Goal: Transaction & Acquisition: Download file/media

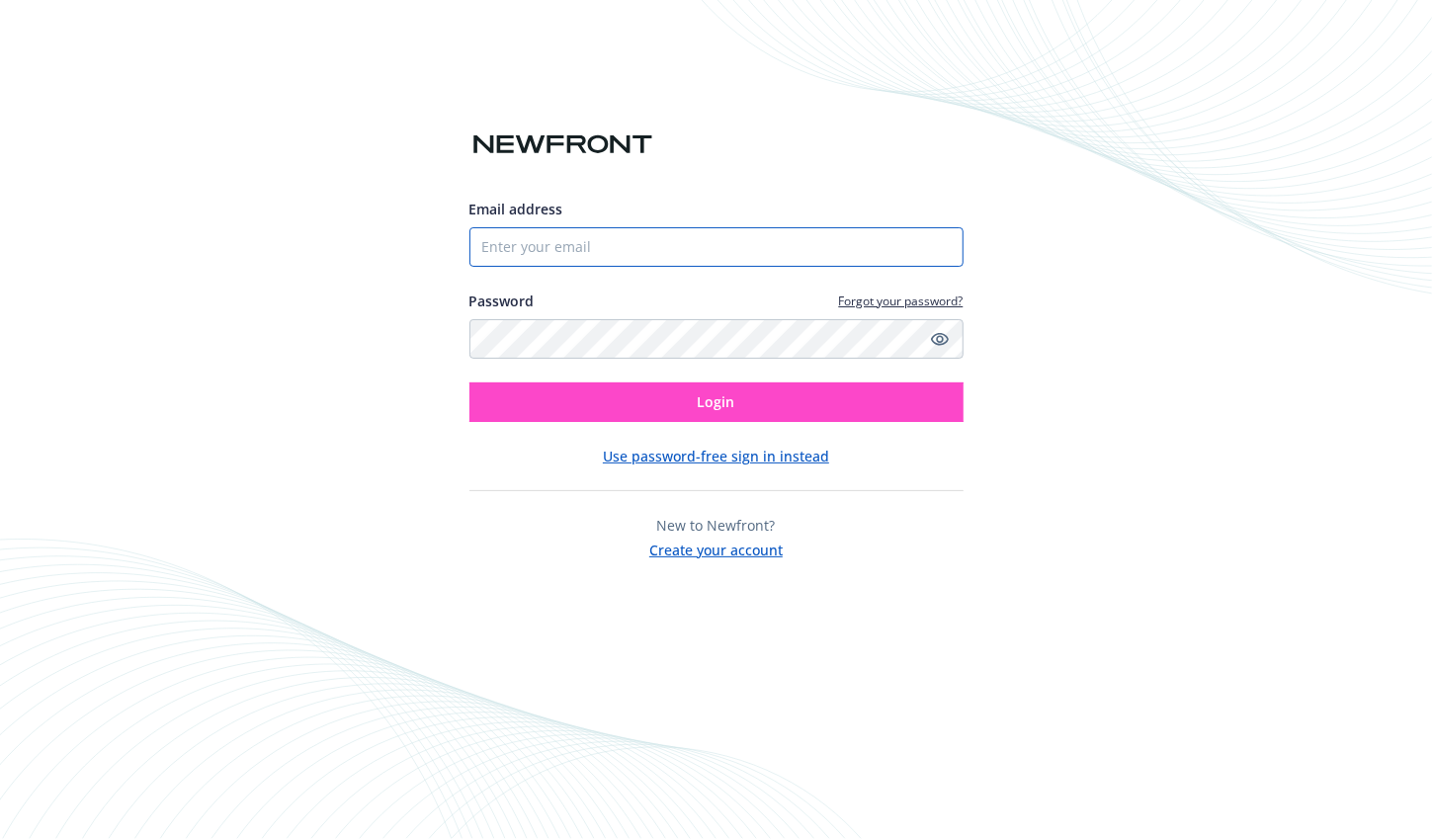
type input "[PERSON_NAME][EMAIL_ADDRESS][DOMAIN_NAME]"
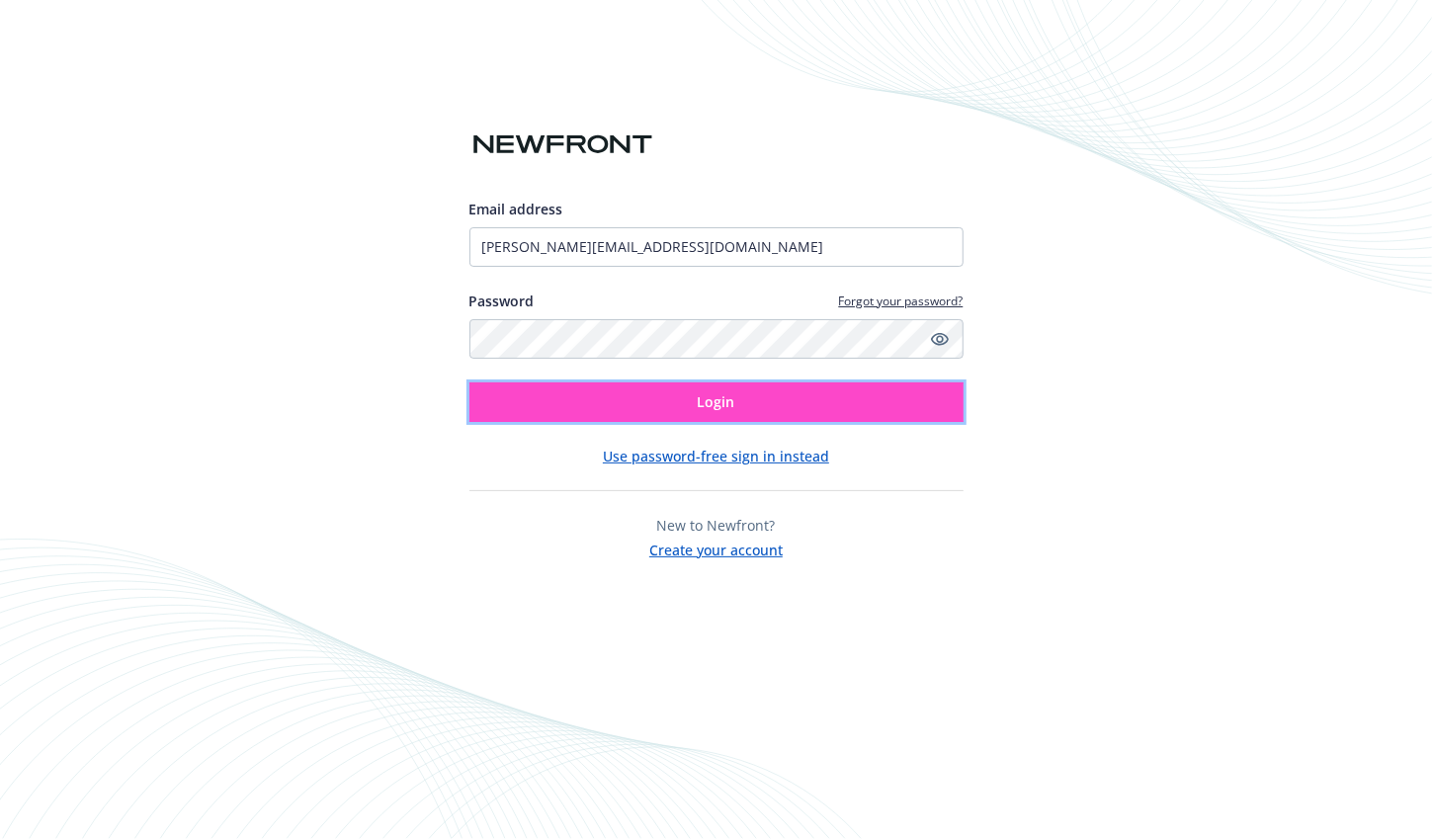
click at [645, 393] on button "Login" at bounding box center [716, 402] width 494 height 40
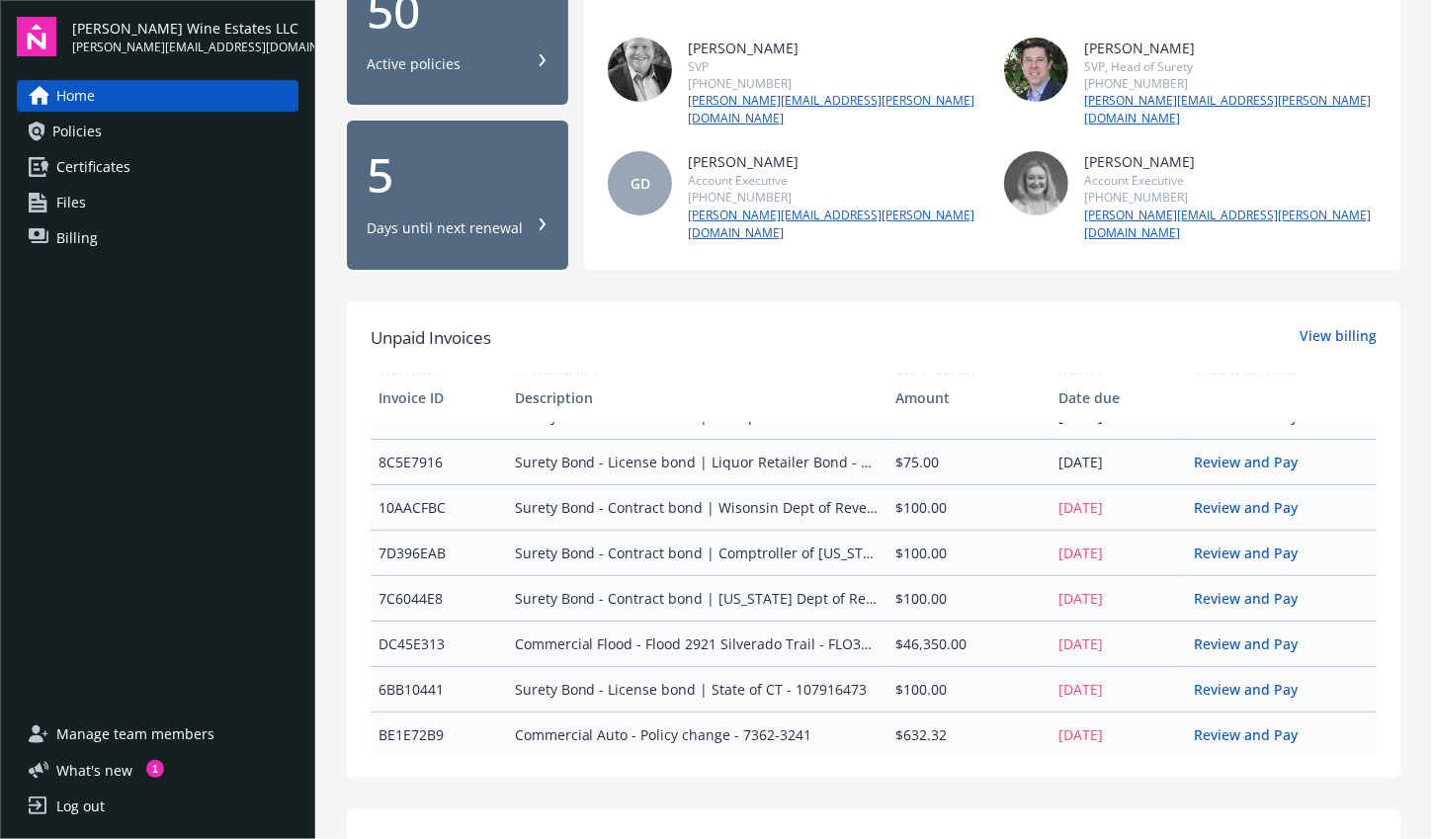
scroll to position [296, 0]
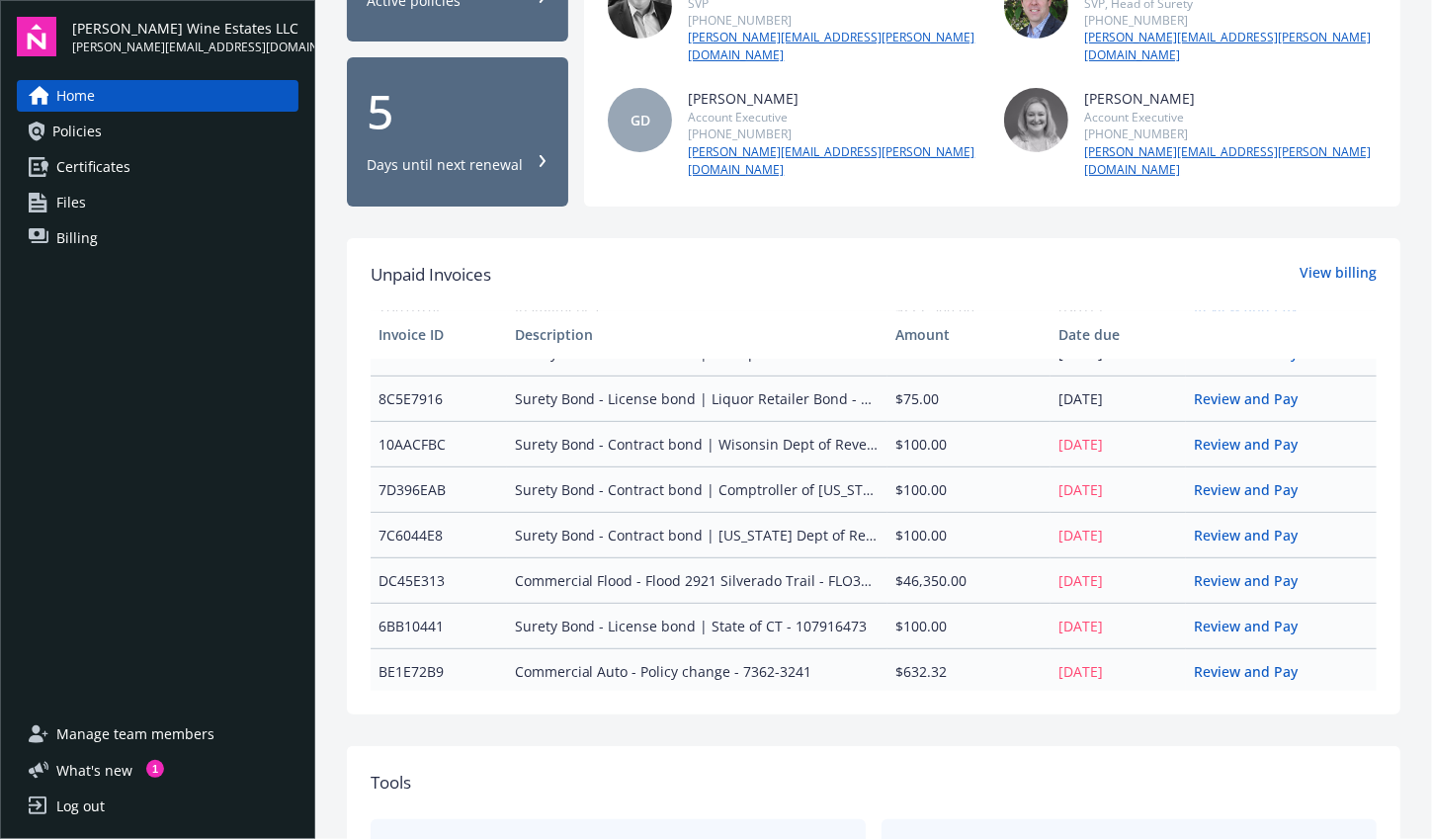
click at [169, 121] on link "Policies" at bounding box center [158, 132] width 282 height 32
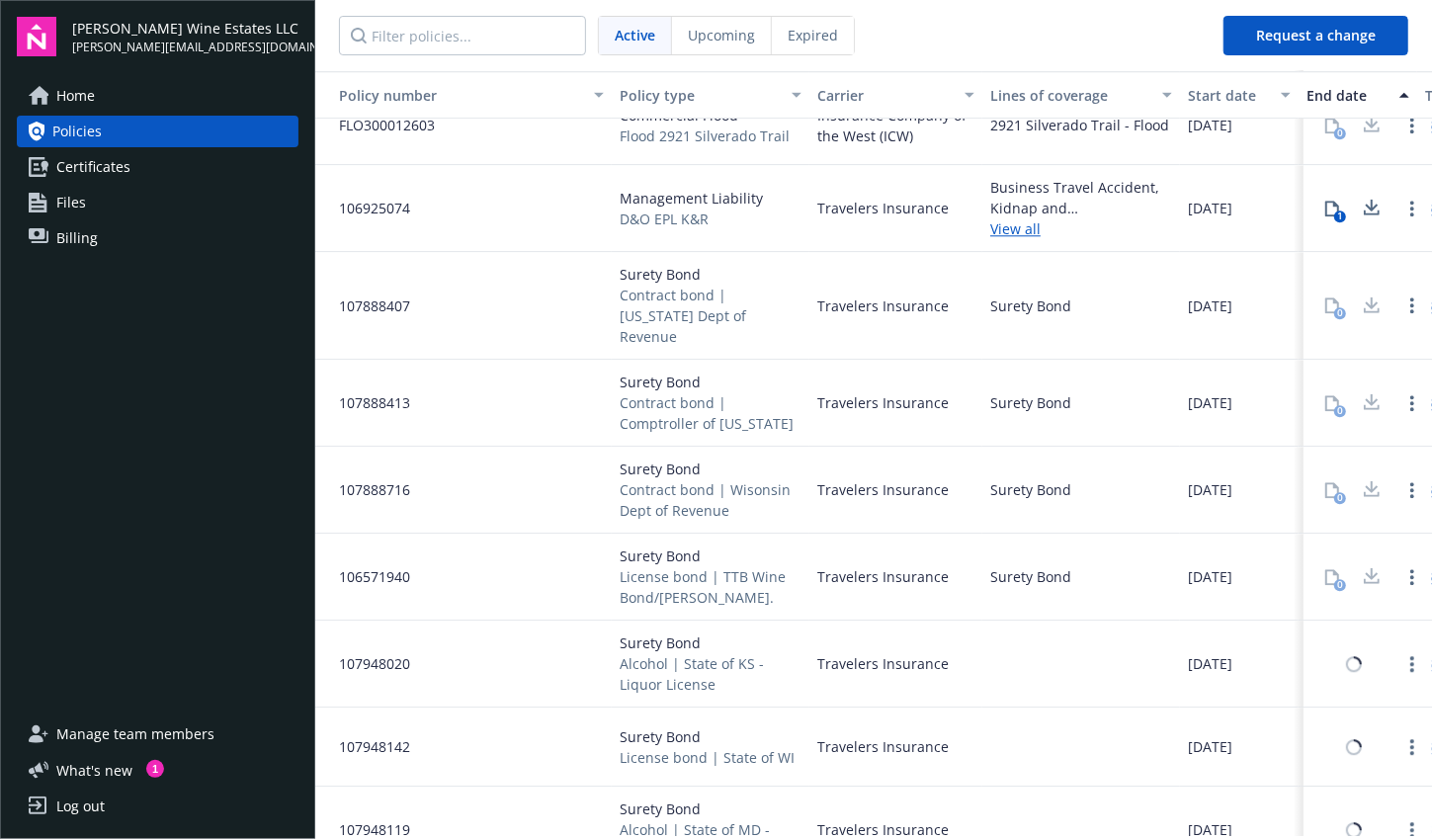
scroll to position [2893, 0]
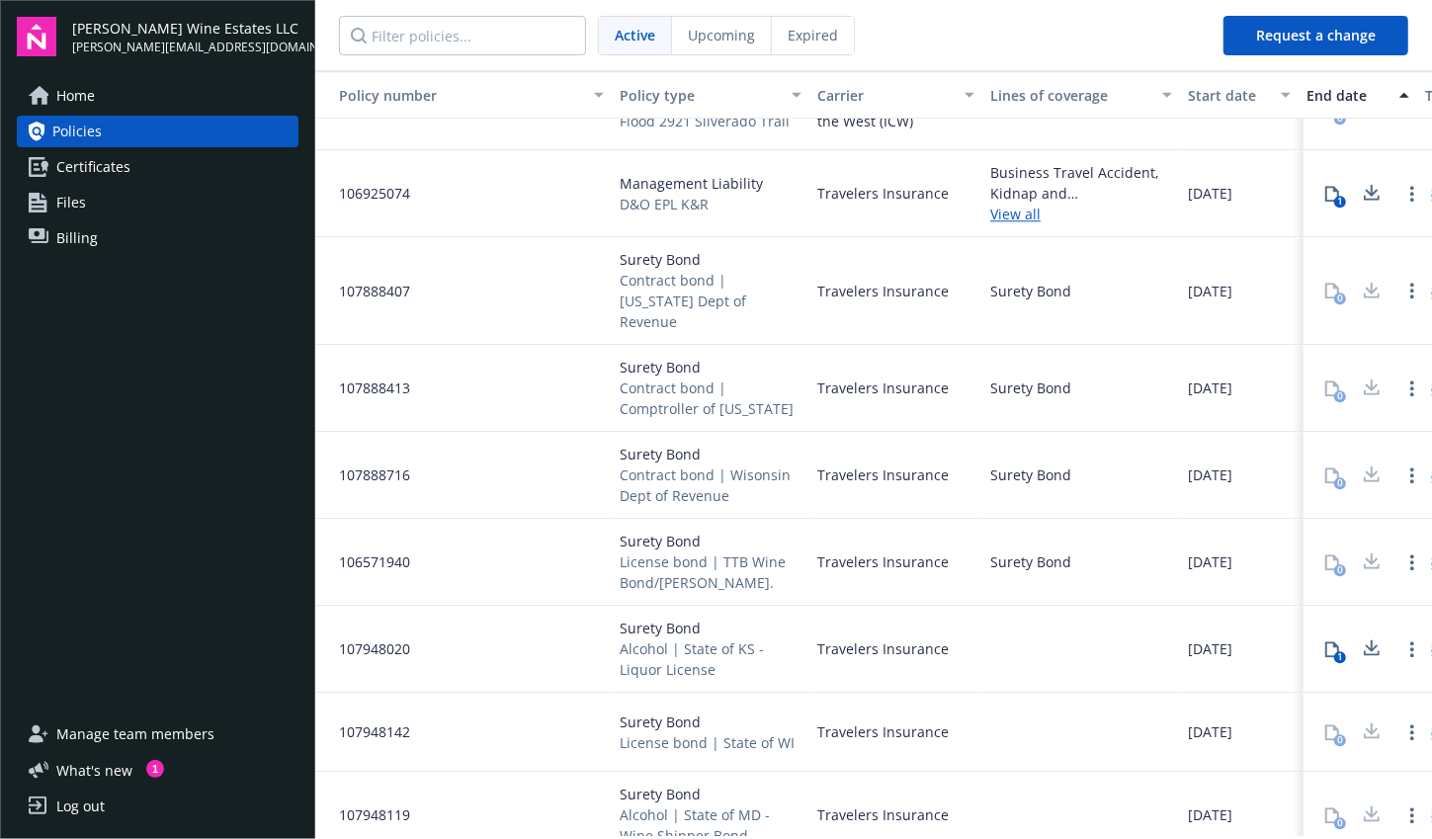
click at [1324, 641] on icon at bounding box center [1332, 649] width 16 height 16
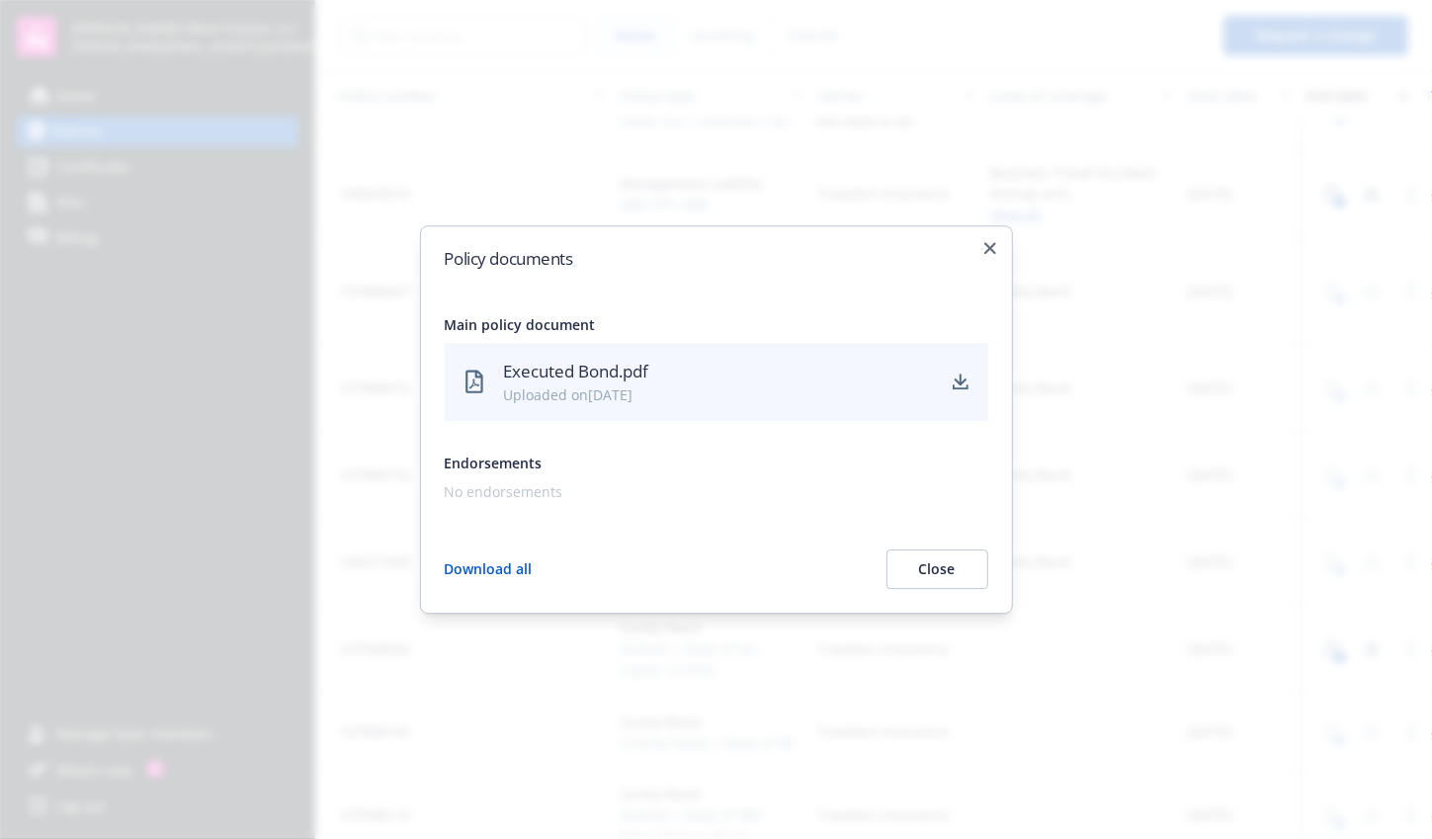
click at [938, 381] on div "Executed Bond.pdf Uploaded on [DATE]" at bounding box center [716, 382] width 543 height 78
click at [973, 384] on div "Executed Bond.pdf Uploaded on [DATE]" at bounding box center [716, 382] width 543 height 78
click at [960, 388] on icon "download" at bounding box center [960, 387] width 16 height 5
click at [984, 247] on icon "button" at bounding box center [990, 248] width 12 height 12
